Goal: Task Accomplishment & Management: Manage account settings

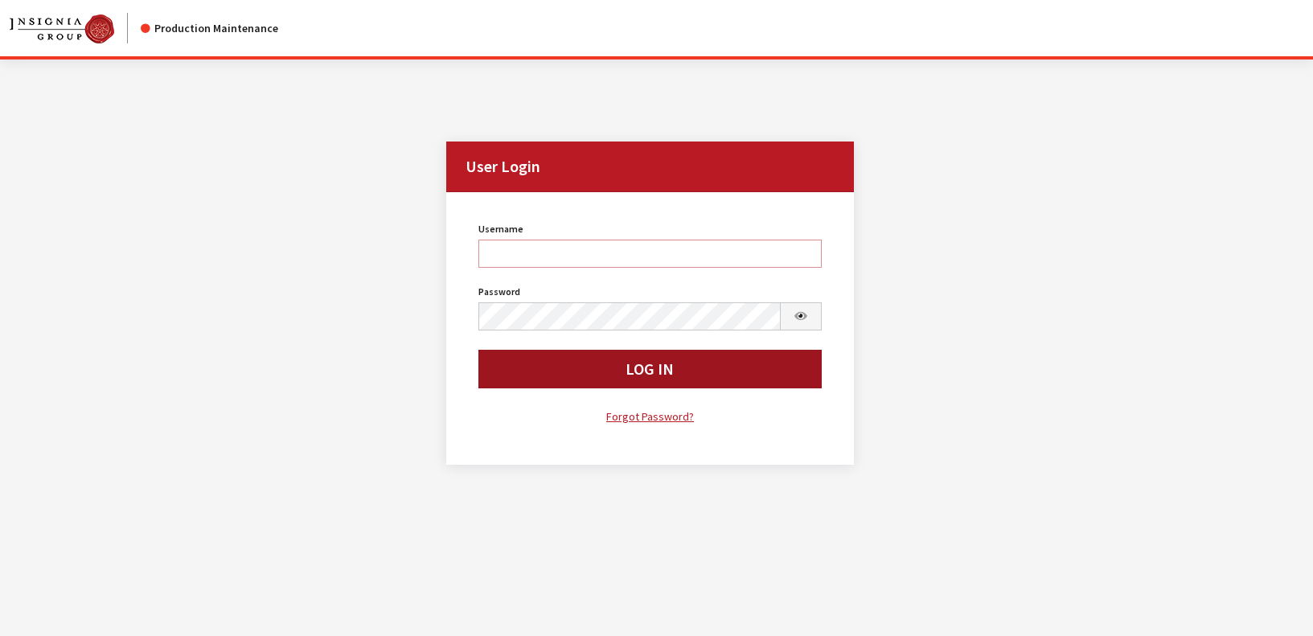
type input "rgoodwin"
click at [520, 373] on button "Log In" at bounding box center [649, 369] width 343 height 39
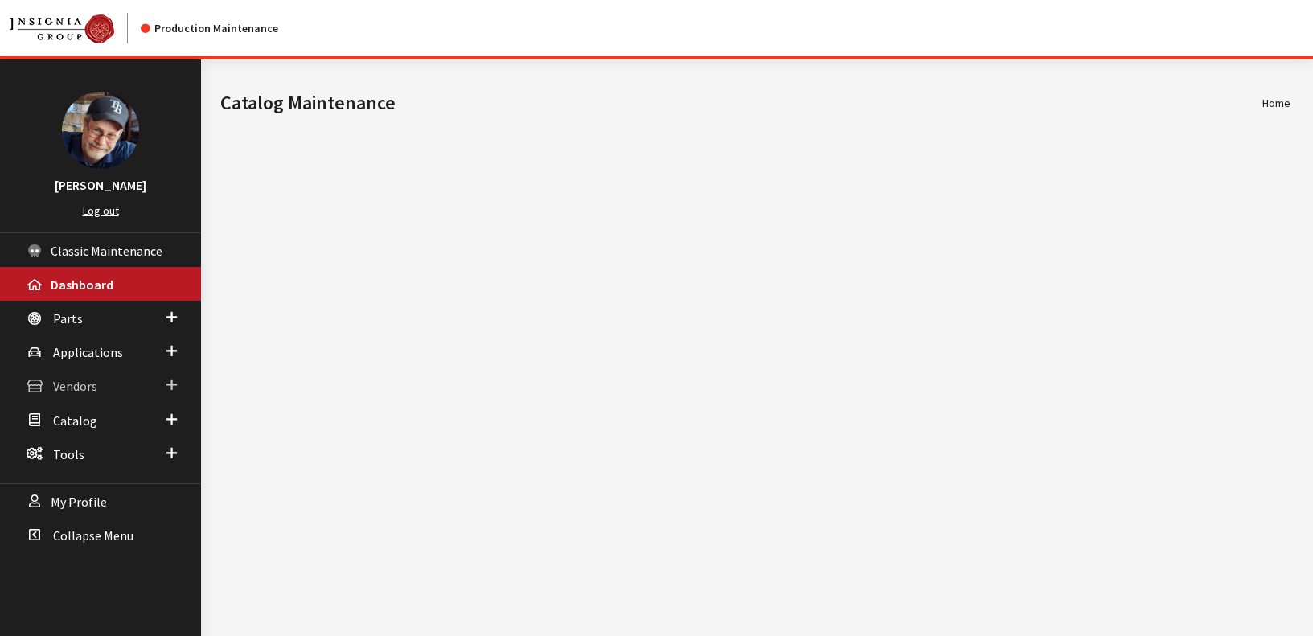
click at [90, 387] on span "Vendors" at bounding box center [75, 387] width 44 height 16
click at [92, 417] on link "Dealer Search" at bounding box center [100, 418] width 201 height 30
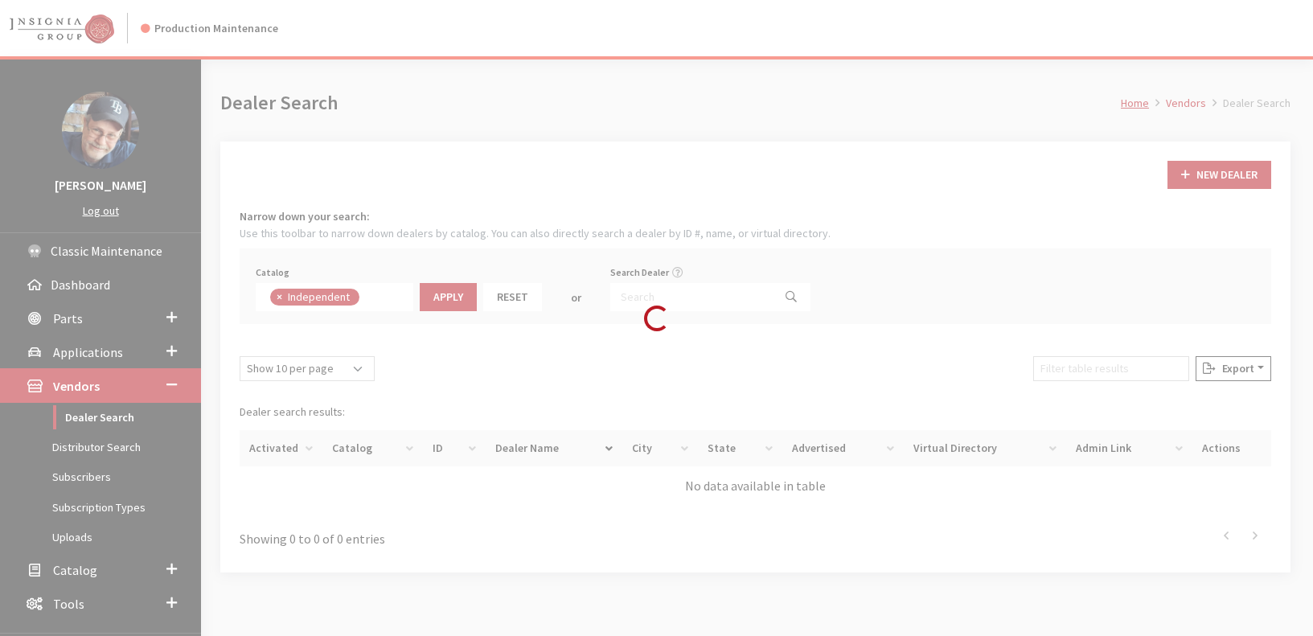
scroll to position [117, 0]
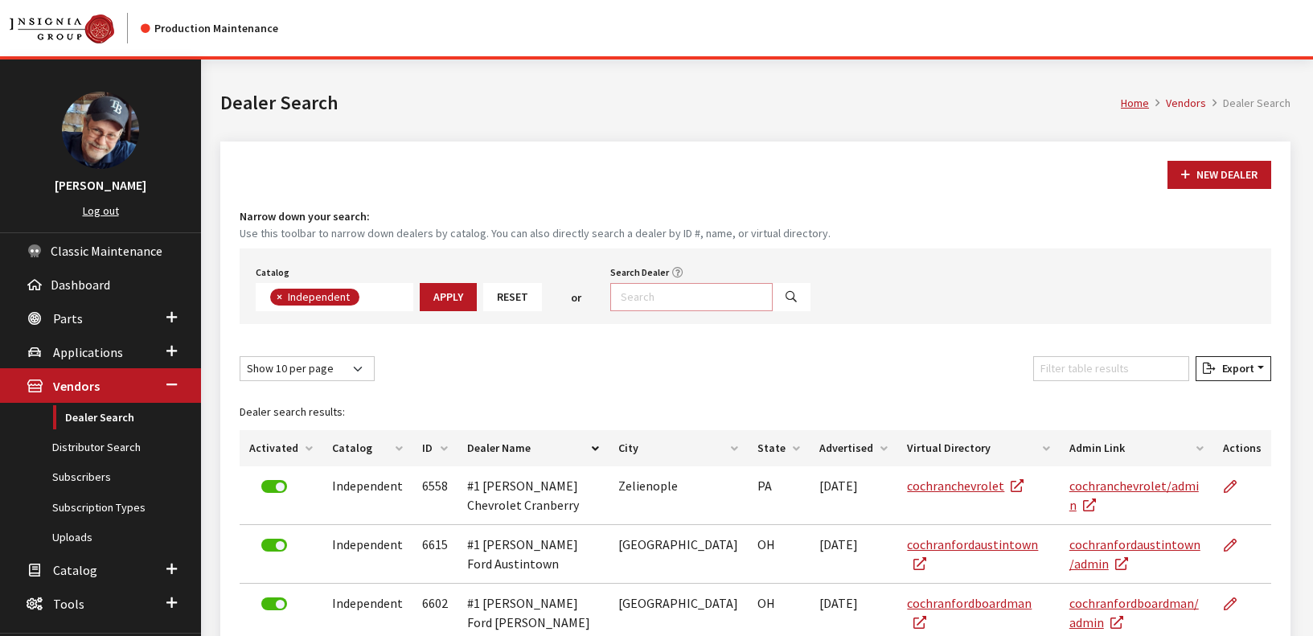
click at [670, 298] on input "Search Dealer" at bounding box center [691, 297] width 162 height 28
type input "[PERSON_NAME]"
select select
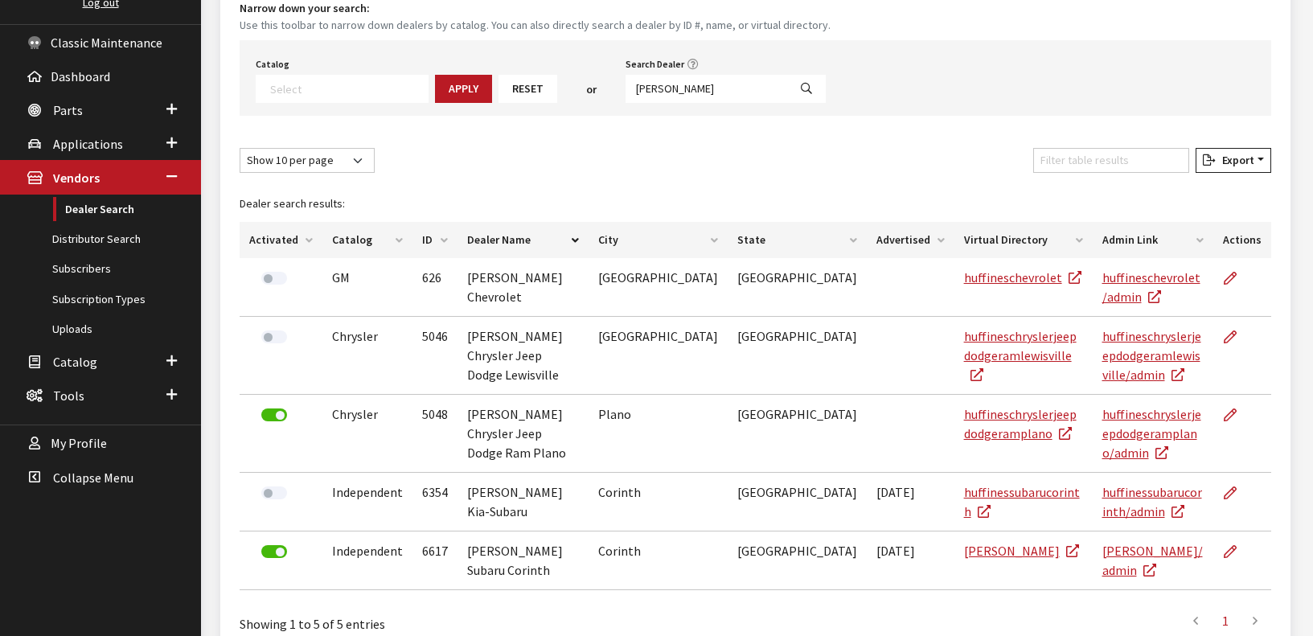
scroll to position [228, 0]
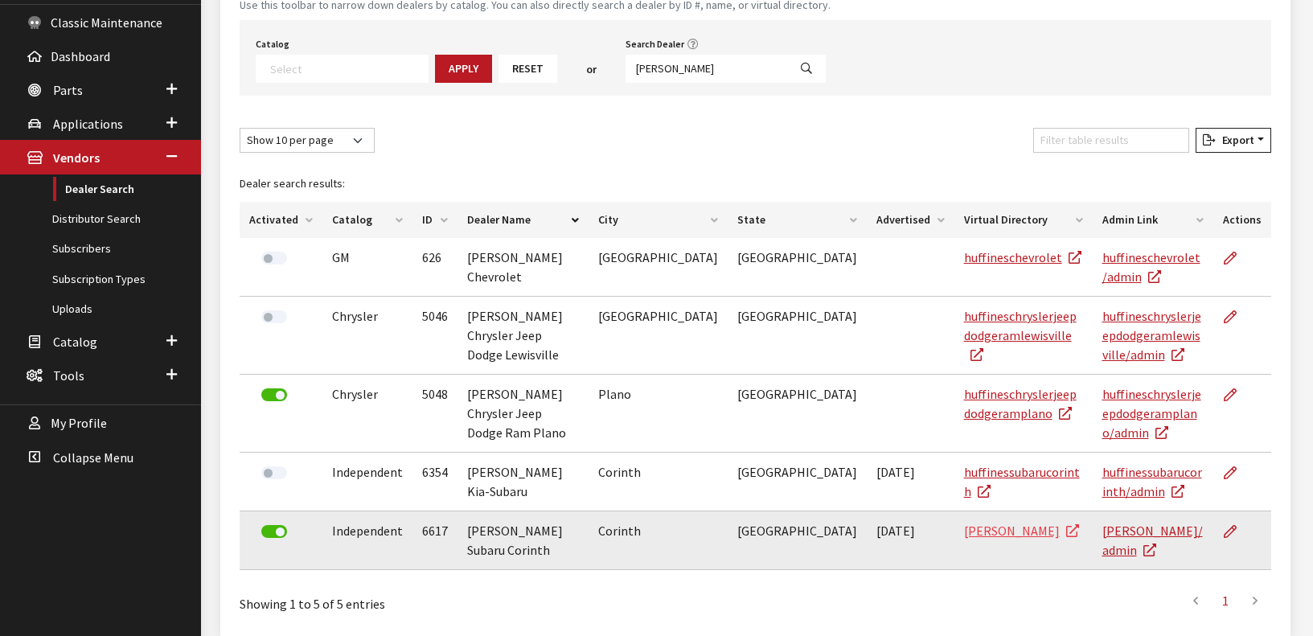
click at [964, 523] on link "[PERSON_NAME]" at bounding box center [1021, 531] width 115 height 16
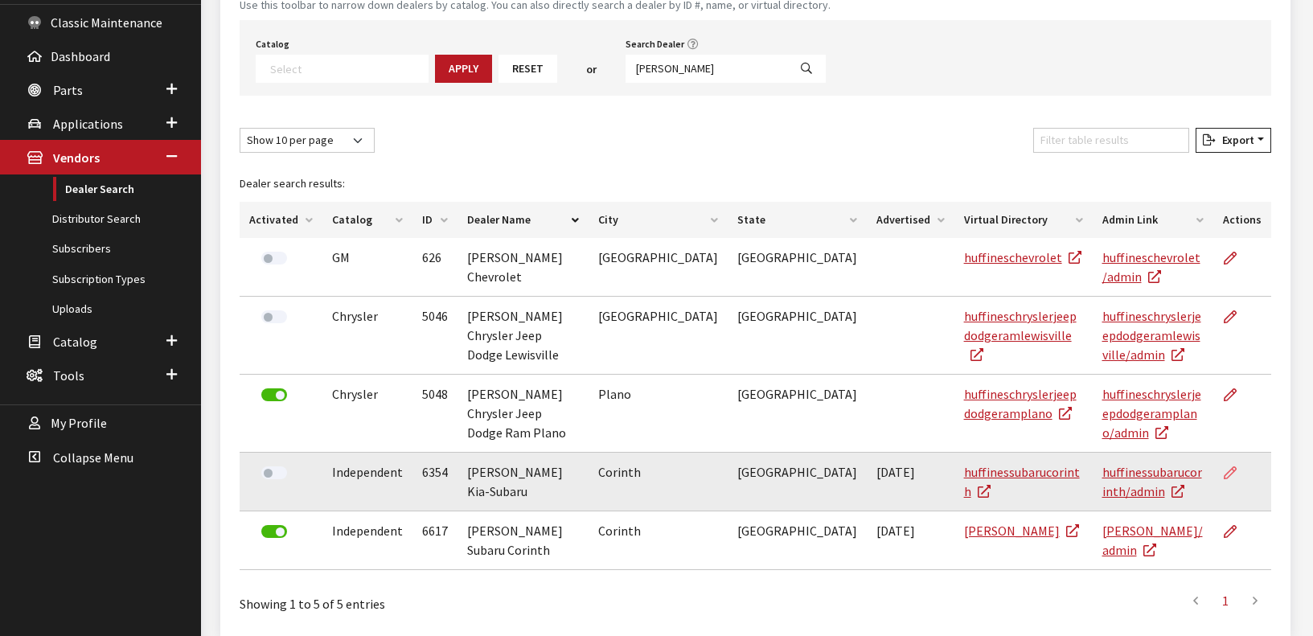
click at [1232, 467] on icon at bounding box center [1230, 473] width 13 height 13
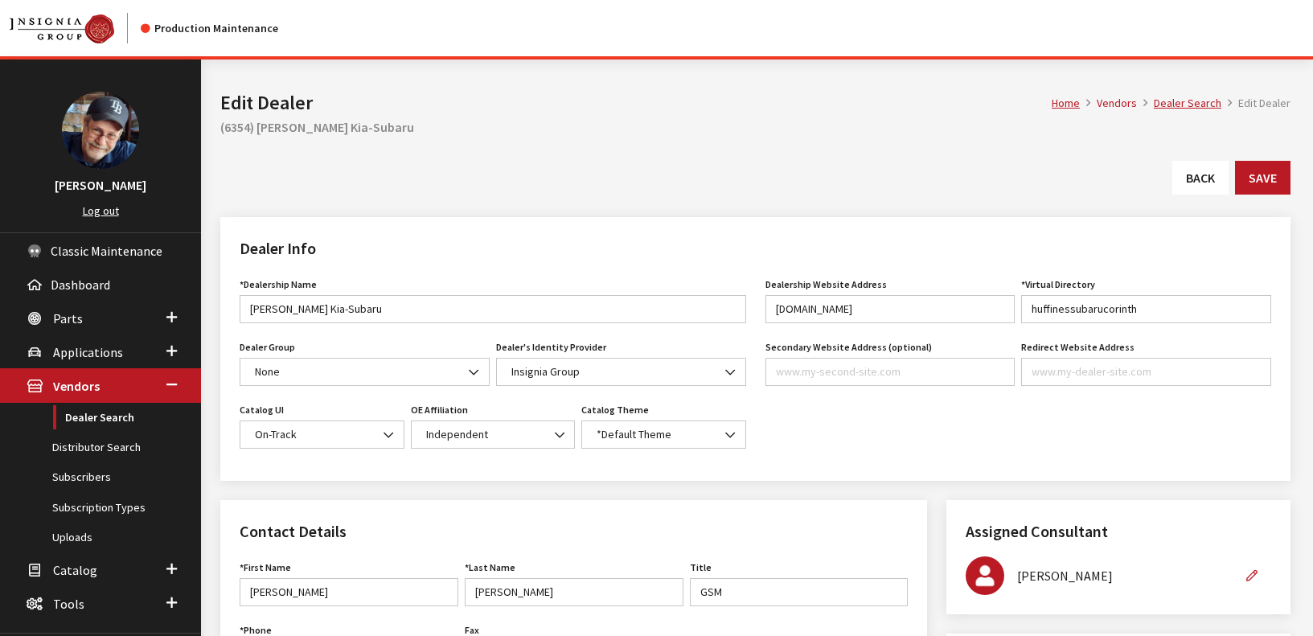
type input "499.00"
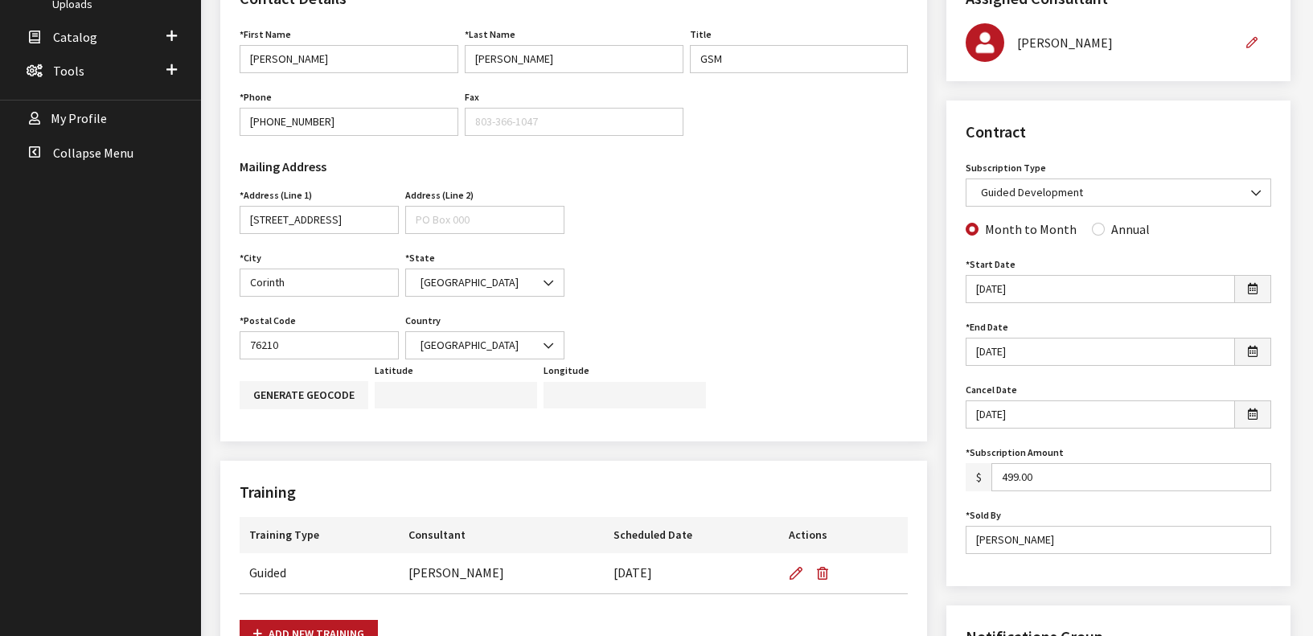
scroll to position [534, 0]
